Goal: Task Accomplishment & Management: Manage account settings

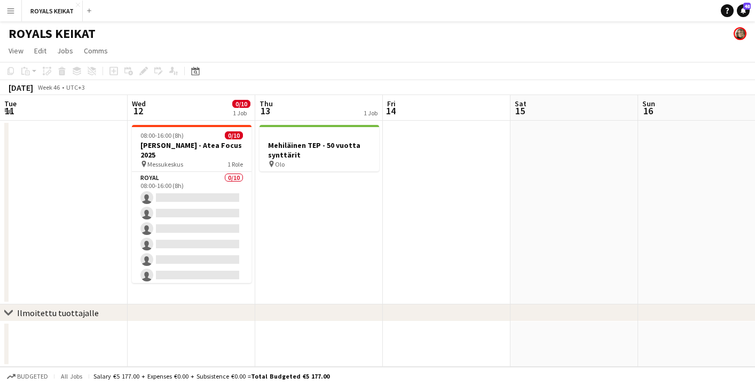
scroll to position [0, 217]
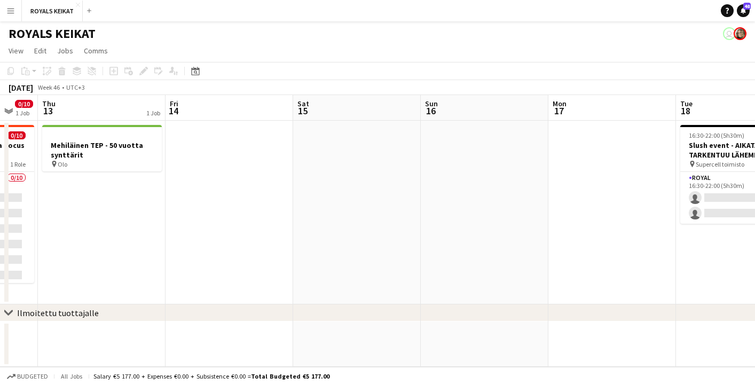
click at [15, 12] on button "Menu" at bounding box center [10, 10] width 21 height 21
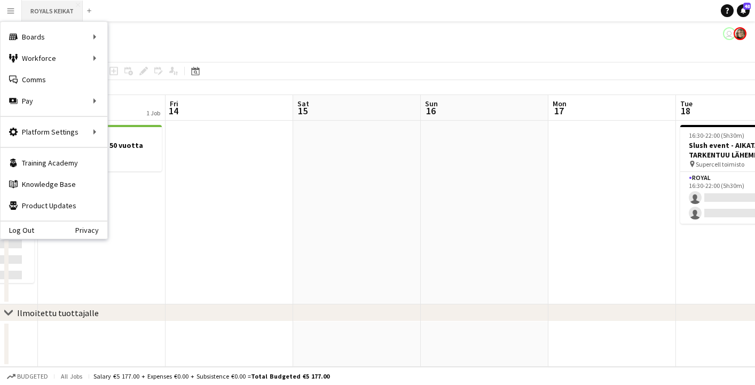
click at [46, 6] on button "ROYALS KEIKAT Close" at bounding box center [52, 11] width 61 height 21
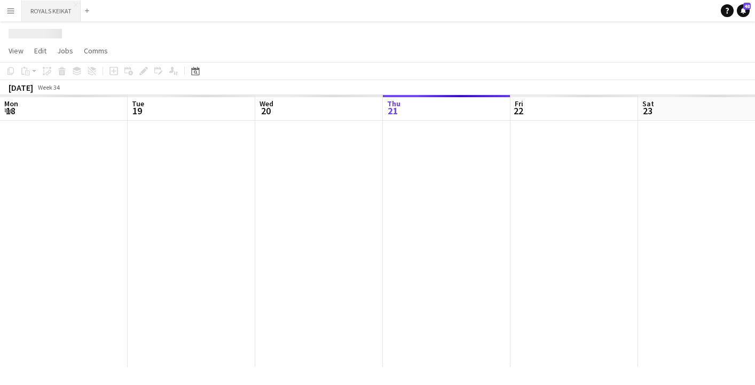
scroll to position [0, 255]
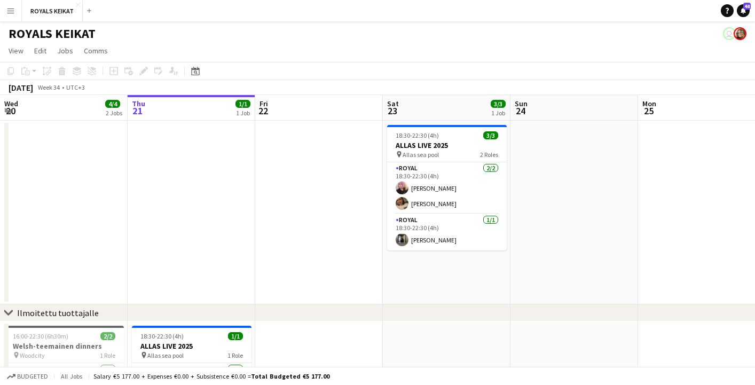
click at [8, 12] on app-icon "Menu" at bounding box center [10, 10] width 9 height 9
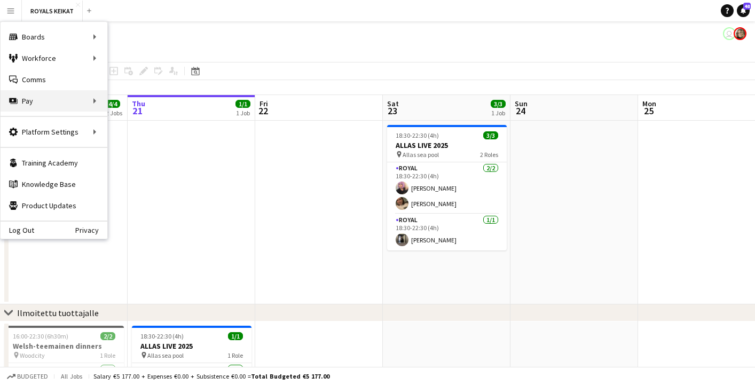
click at [97, 101] on div "Pay Pay" at bounding box center [54, 100] width 107 height 21
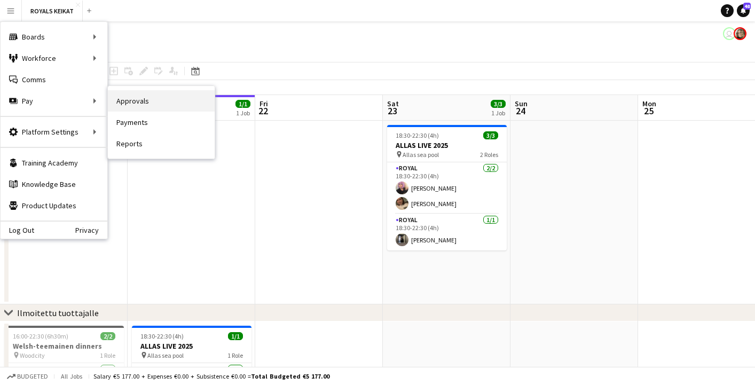
click at [139, 103] on link "Approvals" at bounding box center [161, 100] width 107 height 21
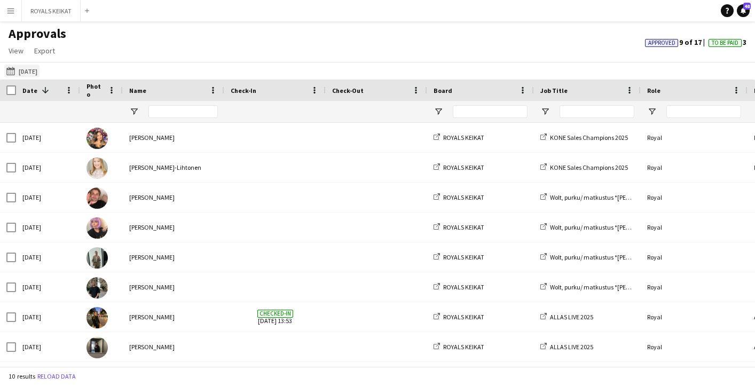
click at [27, 70] on button "[DATE] [DATE]" at bounding box center [21, 71] width 35 height 13
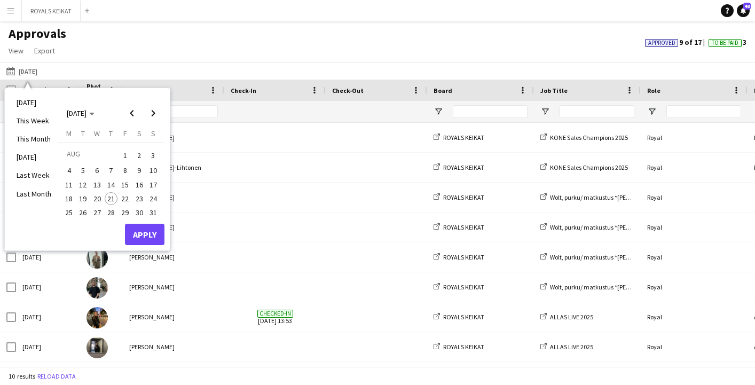
click at [82, 183] on span "12" at bounding box center [83, 184] width 13 height 13
click at [137, 234] on button "Apply" at bounding box center [144, 234] width 39 height 21
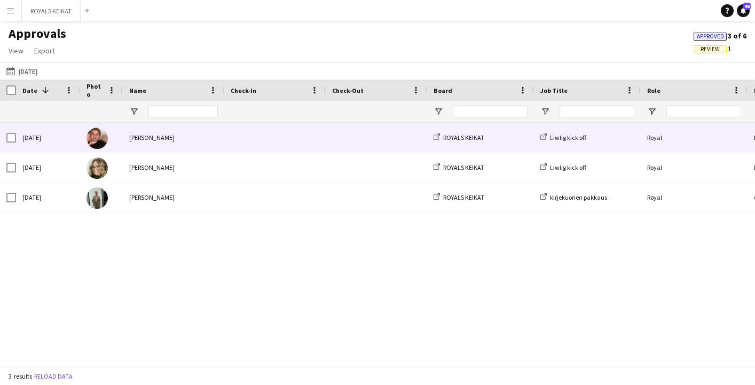
click at [650, 138] on div "Royal" at bounding box center [693, 137] width 107 height 29
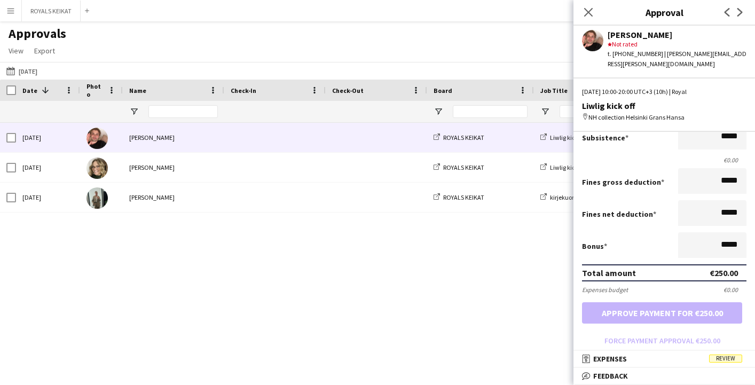
scroll to position [176, 0]
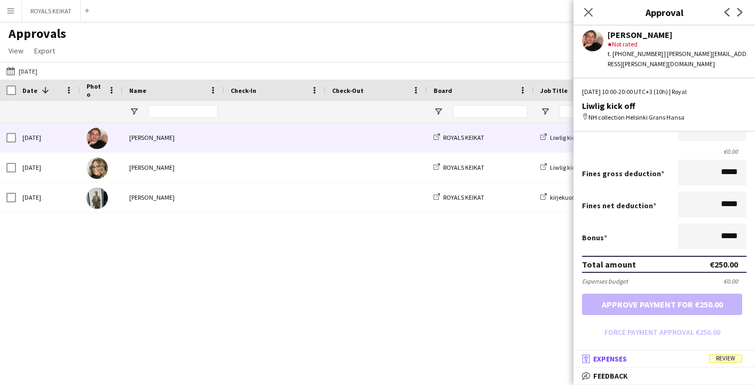
click at [612, 359] on span "Expenses" at bounding box center [610, 359] width 34 height 10
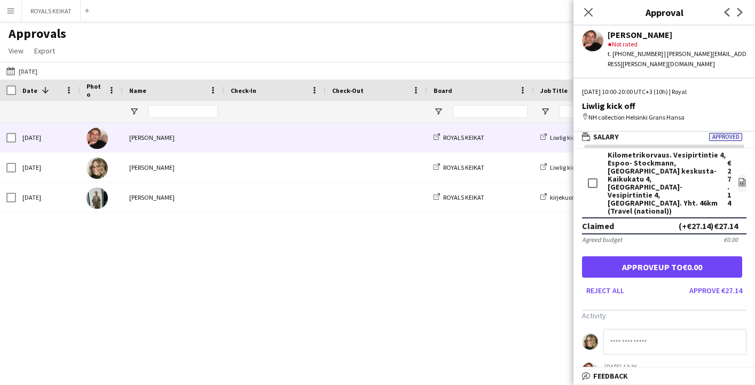
scroll to position [12, 0]
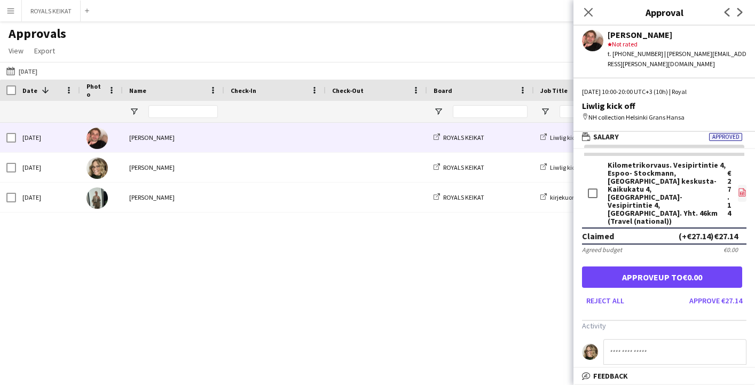
click at [742, 188] on icon "file-image" at bounding box center [742, 192] width 9 height 9
click at [626, 189] on div "Kilometrikorvaus. Vesipirtintie 4, Espoo- Stockmann, [GEOGRAPHIC_DATA] keskusta…" at bounding box center [667, 193] width 120 height 64
click at [721, 176] on div "Kilometrikorvaus. Vesipirtintie 4, Espoo- Stockmann, [GEOGRAPHIC_DATA] keskusta…" at bounding box center [667, 193] width 120 height 64
click at [727, 169] on div "€27.14" at bounding box center [729, 193] width 4 height 48
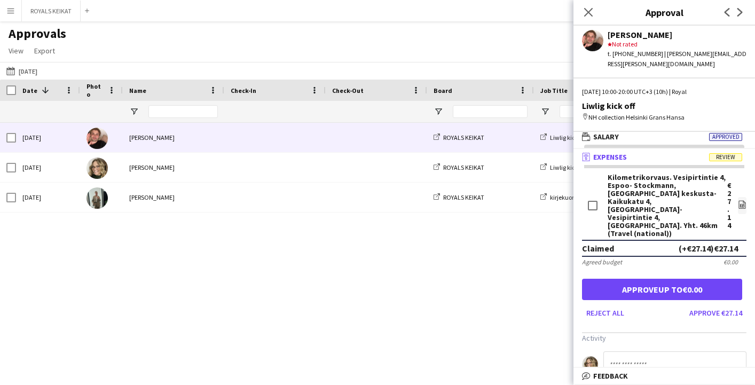
click at [726, 153] on span "Review" at bounding box center [725, 157] width 33 height 8
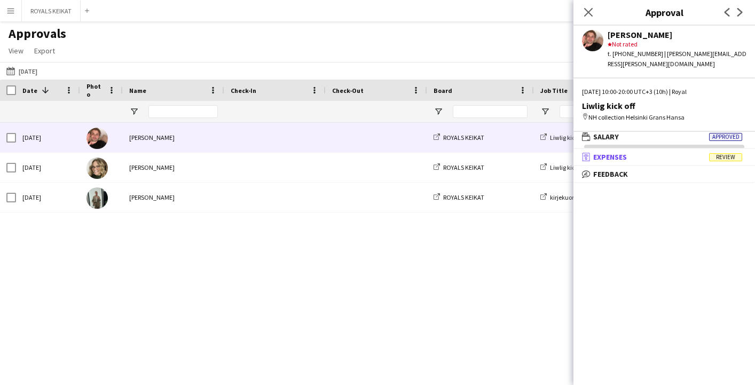
click at [726, 153] on span "Review" at bounding box center [725, 157] width 33 height 8
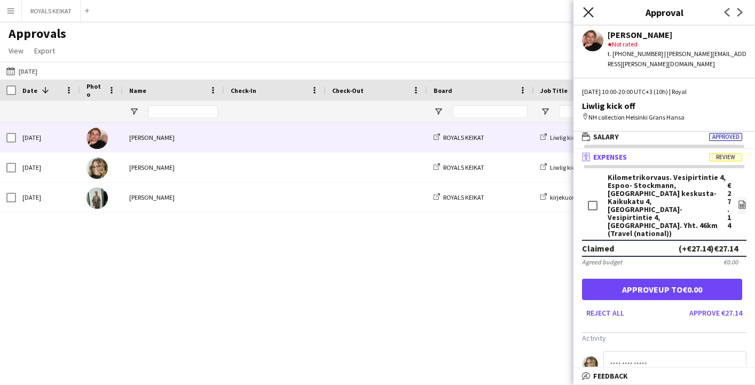
click at [587, 9] on icon "Close pop-in" at bounding box center [588, 12] width 10 height 10
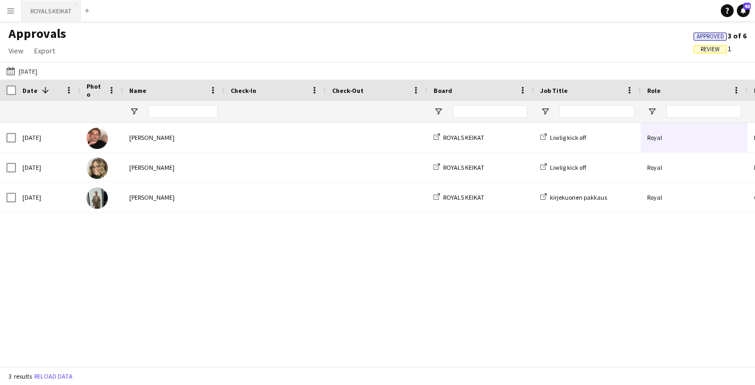
click at [50, 11] on button "ROYALS KEIKAT Close" at bounding box center [51, 11] width 59 height 21
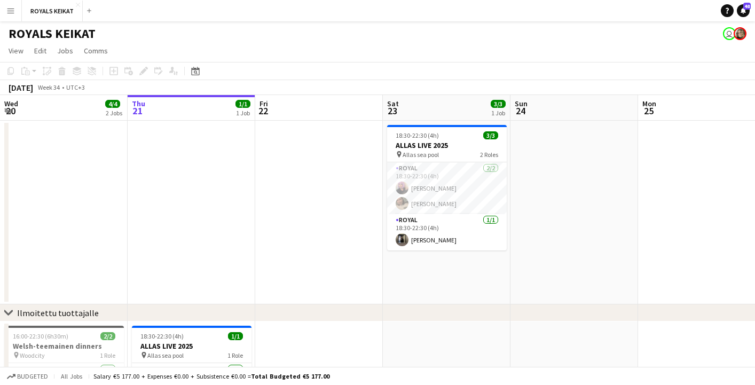
click at [697, 193] on app-date-cell at bounding box center [702, 213] width 128 height 184
